Goal: Task Accomplishment & Management: Manage account settings

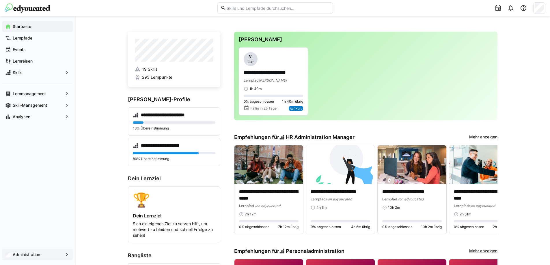
click at [47, 257] on span "Administration" at bounding box center [37, 255] width 51 height 6
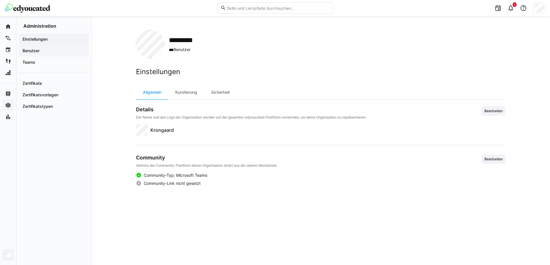
click at [0, 0] on app-navigation-label "Benutzer" at bounding box center [0, 0] width 0 height 0
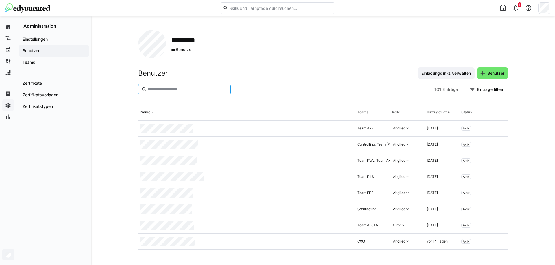
click at [197, 90] on input "text" at bounding box center [187, 89] width 80 height 5
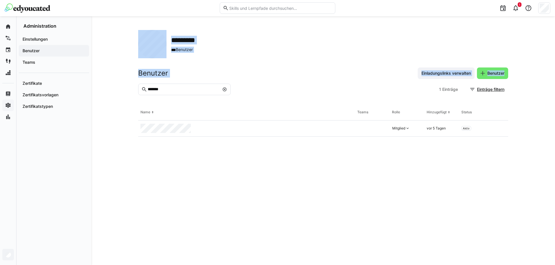
drag, startPoint x: 169, startPoint y: 85, endPoint x: 115, endPoint y: 83, distance: 54.0
click at [115, 83] on div "********* *** Benutzer Benutzer Einladungslinks verwalten Benutzer ******* 1 Ei…" at bounding box center [322, 140] width 463 height 249
click at [173, 92] on eds-input "*******" at bounding box center [184, 90] width 92 height 12
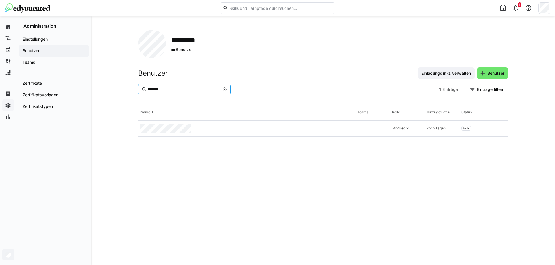
click at [168, 91] on input "*******" at bounding box center [183, 89] width 72 height 5
drag, startPoint x: 130, startPoint y: 89, endPoint x: 90, endPoint y: 87, distance: 39.9
click at [90, 87] on div "Startseite Lernpfade Events Lernreisen Skills Lernmanagement Skill-Management A…" at bounding box center [277, 140] width 555 height 249
drag, startPoint x: 174, startPoint y: 91, endPoint x: 146, endPoint y: 87, distance: 27.8
click at [146, 87] on eds-input "*****" at bounding box center [184, 90] width 92 height 12
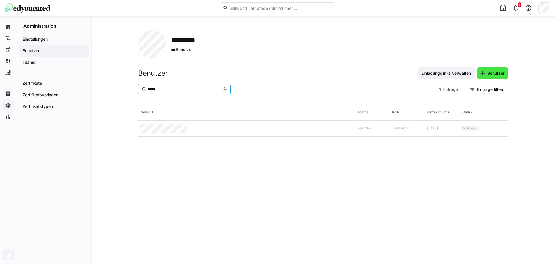
type input "*****"
click at [496, 73] on span "Benutzer" at bounding box center [495, 73] width 19 height 6
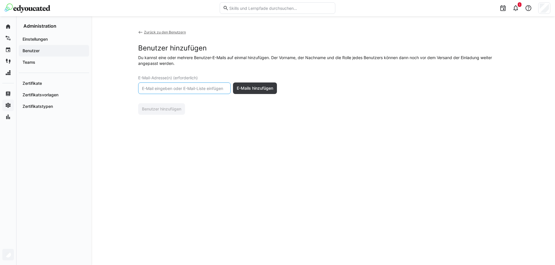
click at [195, 87] on input "text" at bounding box center [184, 88] width 86 height 5
paste input "[PERSON_NAME][EMAIL_ADDRESS][PERSON_NAME][DOMAIN_NAME]"
type input "[PERSON_NAME][EMAIL_ADDRESS][PERSON_NAME][DOMAIN_NAME]"
click at [247, 90] on span "E-Mails hinzufügen" at bounding box center [255, 89] width 38 height 6
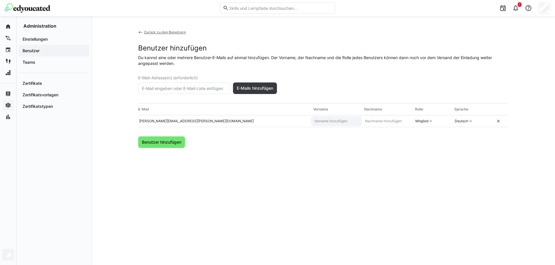
click at [332, 121] on input "text" at bounding box center [336, 121] width 46 height 5
type input "[PERSON_NAME]"
type input "Angele"
click at [148, 146] on span "Benutzer hinzufügen" at bounding box center [161, 143] width 47 height 12
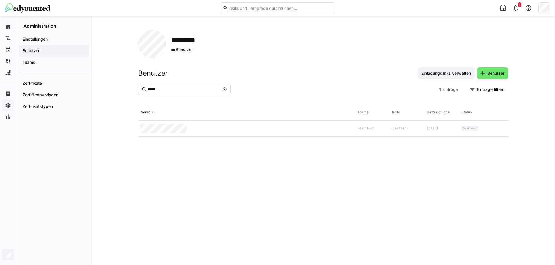
drag, startPoint x: 31, startPoint y: 62, endPoint x: 64, endPoint y: 73, distance: 34.0
click at [0, 0] on app-navigation-label "Teams" at bounding box center [0, 0] width 0 height 0
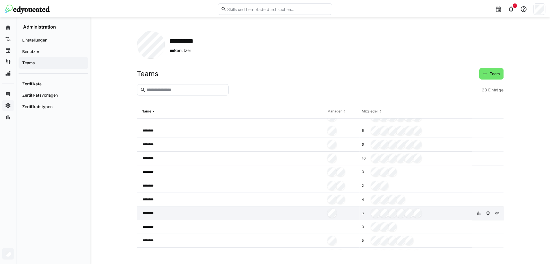
scroll to position [255, 0]
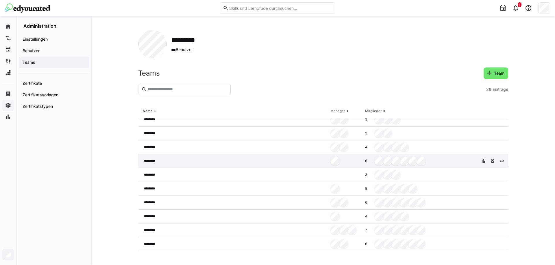
click at [188, 161] on div "********" at bounding box center [233, 162] width 190 height 14
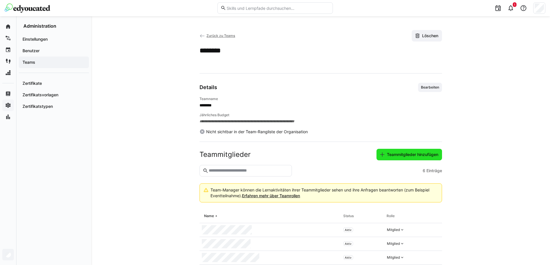
click at [424, 155] on span "Teammitglieder hinzufügen" at bounding box center [412, 155] width 53 height 6
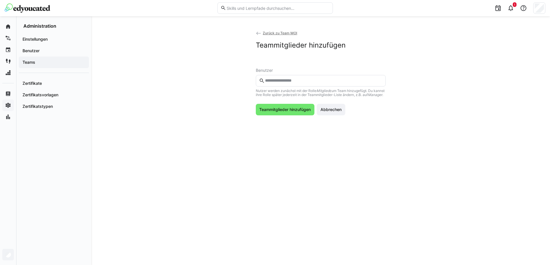
click at [307, 76] on eds-input at bounding box center [321, 81] width 130 height 12
click at [304, 81] on input "text" at bounding box center [324, 80] width 118 height 5
type input "*******"
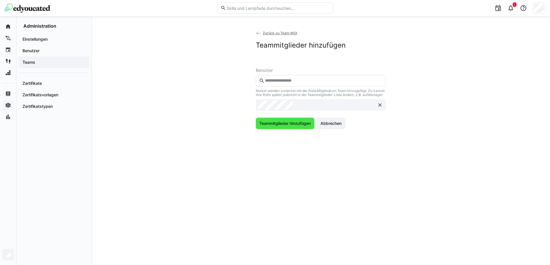
click at [273, 127] on span "Teammitglieder hinzufügen" at bounding box center [285, 124] width 53 height 6
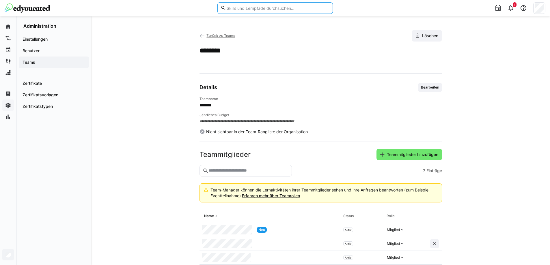
click at [259, 8] on input "text" at bounding box center [277, 7] width 103 height 5
click at [68, 64] on span "Teams" at bounding box center [54, 63] width 64 height 6
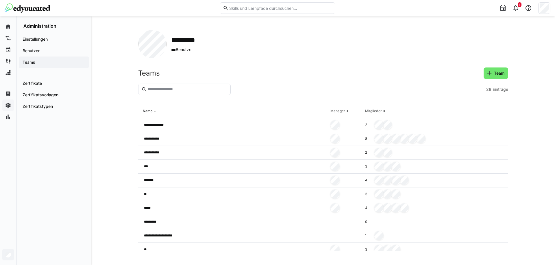
click at [193, 90] on input "text" at bounding box center [187, 89] width 80 height 5
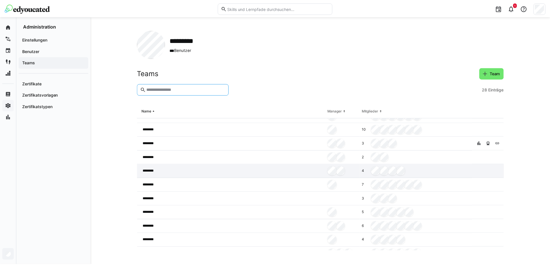
scroll to position [255, 0]
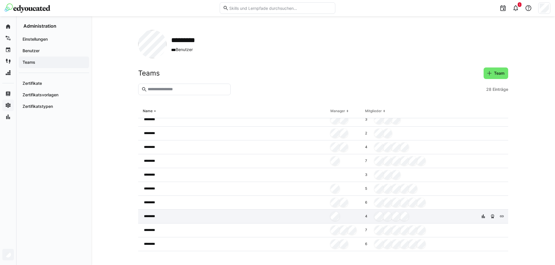
click at [359, 218] on div at bounding box center [345, 217] width 35 height 14
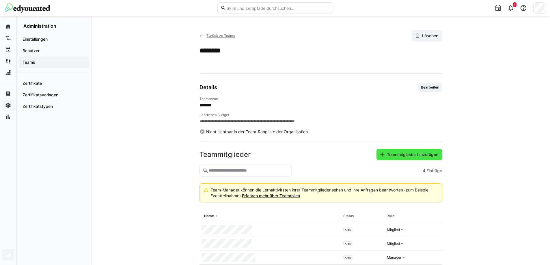
click at [380, 153] on eds-icon at bounding box center [383, 155] width 6 height 6
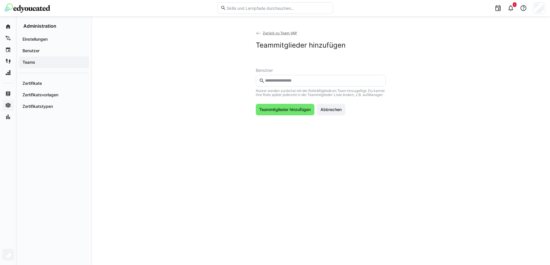
click at [275, 82] on input "text" at bounding box center [324, 80] width 118 height 5
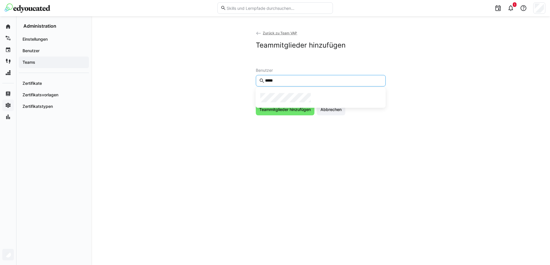
type input "*****"
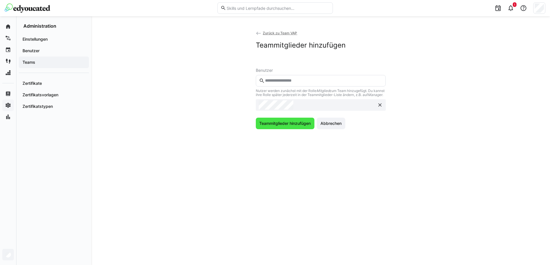
click at [275, 124] on span "Teammitglieder hinzufügen" at bounding box center [285, 124] width 59 height 12
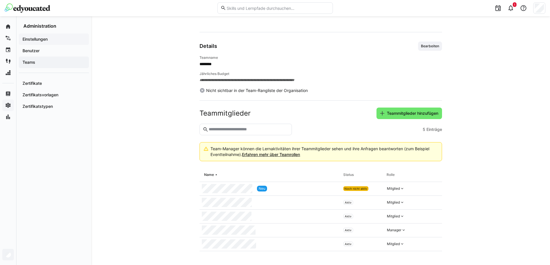
scroll to position [12, 0]
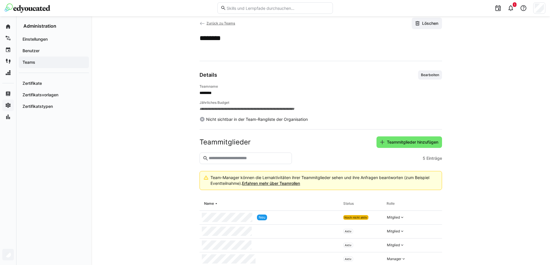
click at [40, 61] on span "Teams" at bounding box center [54, 63] width 64 height 6
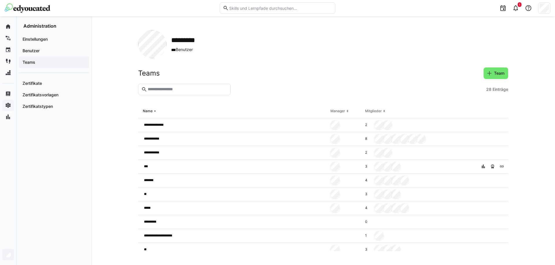
click at [111, 164] on div "**********" at bounding box center [322, 140] width 463 height 249
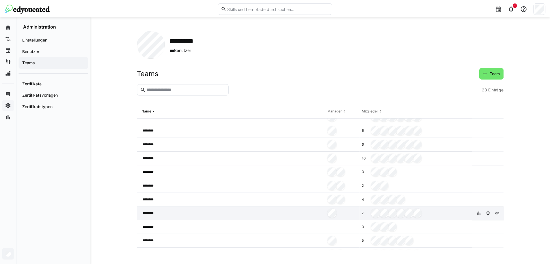
scroll to position [255, 0]
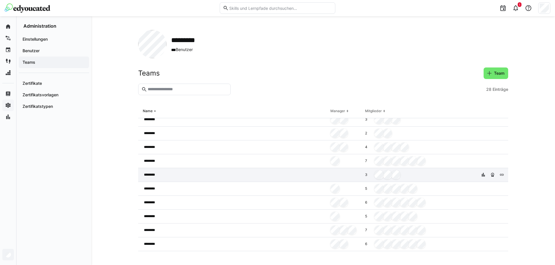
click at [347, 174] on div at bounding box center [345, 175] width 35 height 14
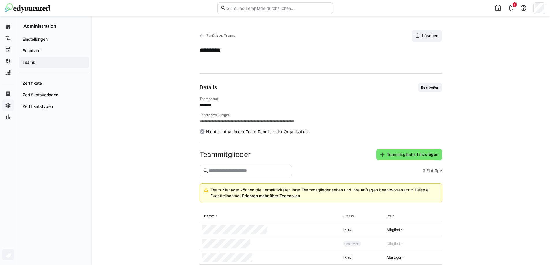
scroll to position [14, 0]
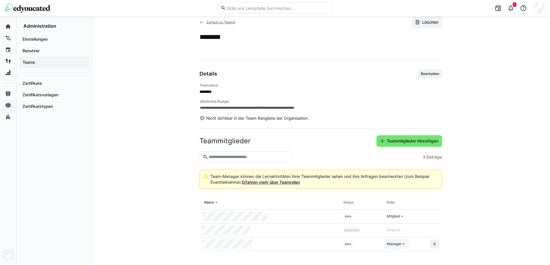
click at [393, 244] on div "Manager" at bounding box center [394, 244] width 14 height 5
click at [216, 25] on app-back-navigation "Zurück zu Teams" at bounding box center [218, 22] width 36 height 6
click at [215, 19] on app-back-navigation "Zurück zu Teams" at bounding box center [218, 22] width 36 height 6
click at [217, 23] on span "Zurück zu Teams" at bounding box center [221, 22] width 29 height 4
